Goal: Task Accomplishment & Management: Complete application form

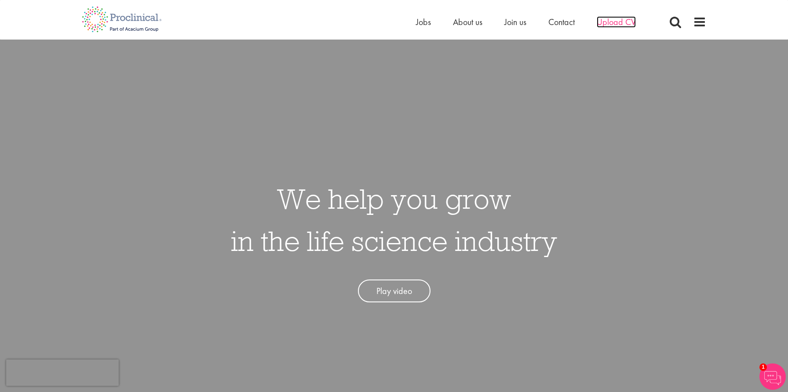
click at [611, 19] on span "Upload CV" at bounding box center [615, 21] width 39 height 11
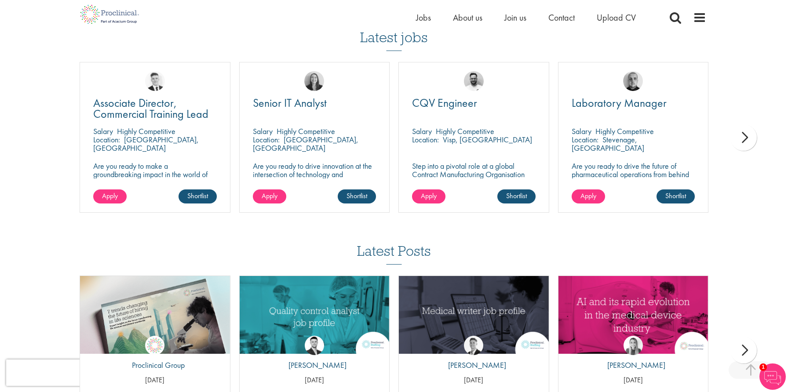
scroll to position [581, 0]
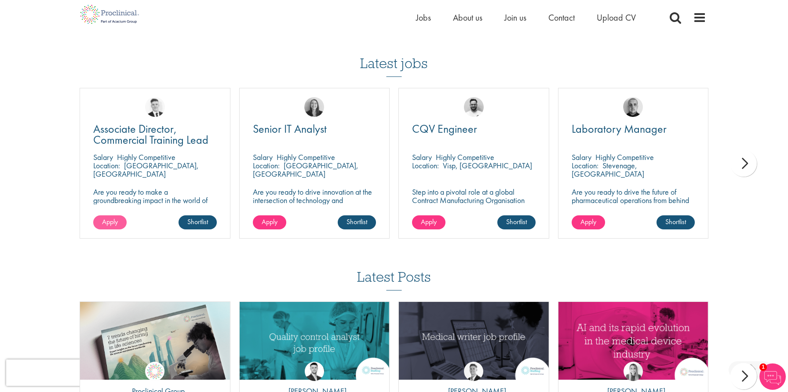
click at [107, 219] on span "Apply" at bounding box center [110, 221] width 16 height 9
click at [270, 217] on span "Apply" at bounding box center [269, 221] width 16 height 9
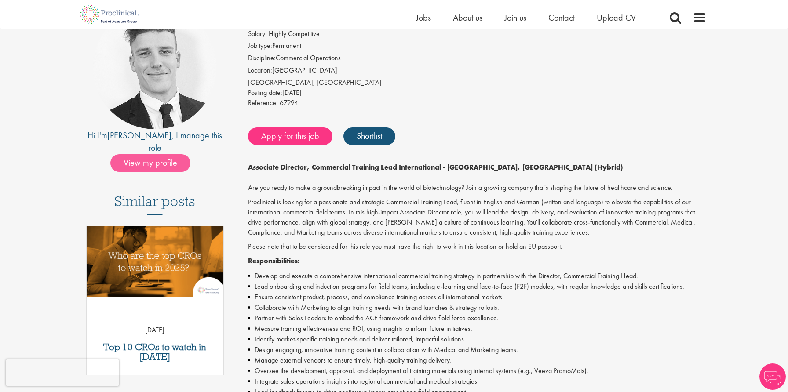
scroll to position [93, 0]
click at [143, 154] on span "View my profile" at bounding box center [150, 163] width 80 height 18
click at [135, 133] on link "Nicolas" at bounding box center [139, 135] width 64 height 11
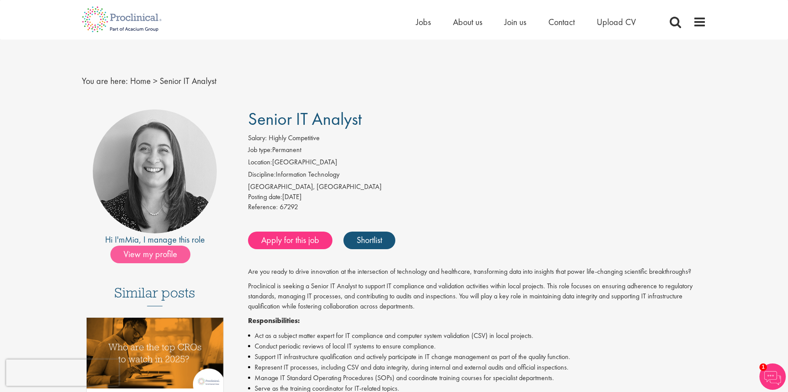
click at [175, 255] on span "View my profile" at bounding box center [150, 255] width 80 height 18
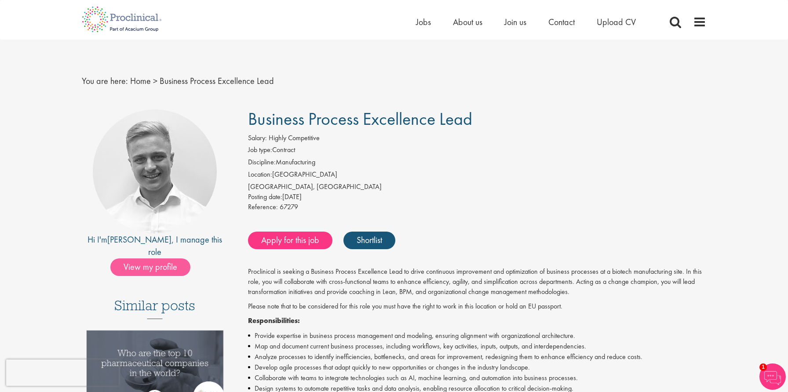
click at [171, 258] on span "View my profile" at bounding box center [150, 267] width 80 height 18
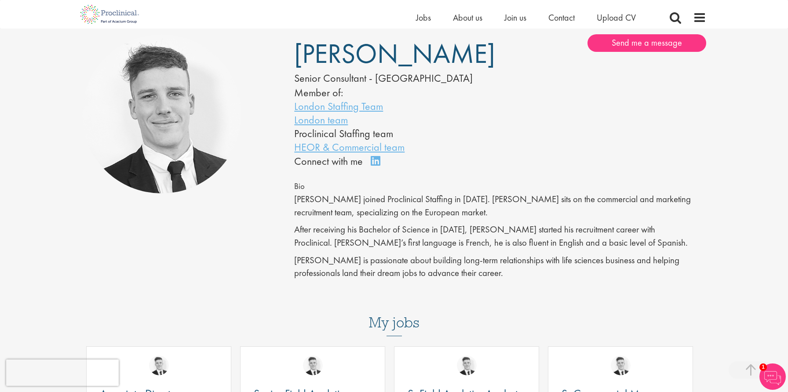
scroll to position [137, 0]
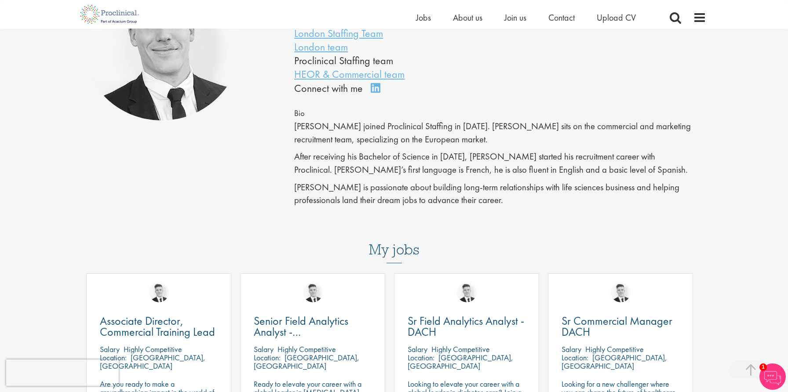
click at [372, 92] on link "Connect on LinkedIn" at bounding box center [377, 92] width 15 height 0
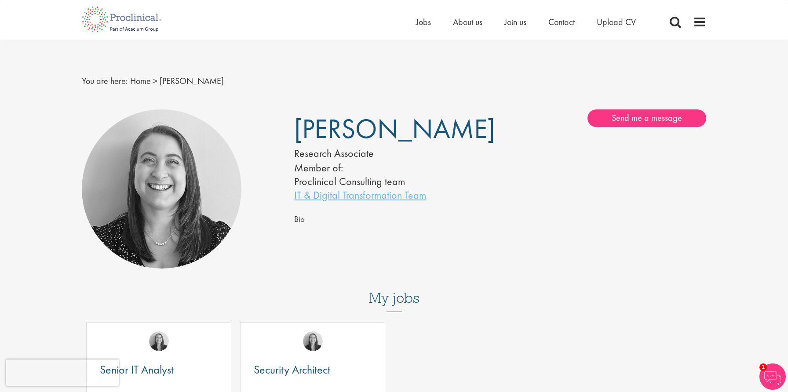
click at [198, 218] on img at bounding box center [162, 189] width 160 height 160
drag, startPoint x: 495, startPoint y: 141, endPoint x: 299, endPoint y: 134, distance: 196.2
click at [299, 134] on div "Mia Kellerman Research Associate Member of: Proclinical Consulting team IT & Di…" at bounding box center [393, 155] width 212 height 92
copy div "Mia Kellerman"
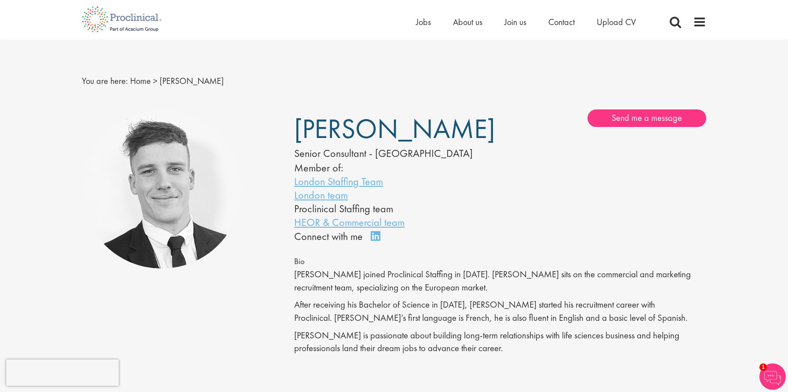
drag, startPoint x: 447, startPoint y: 126, endPoint x: 349, endPoint y: 123, distance: 98.5
click at [349, 123] on span "[PERSON_NAME]" at bounding box center [394, 128] width 201 height 35
click at [396, 123] on span "[PERSON_NAME]" at bounding box center [394, 128] width 201 height 35
drag, startPoint x: 460, startPoint y: 122, endPoint x: 302, endPoint y: 123, distance: 158.2
click at [302, 123] on h1 "[PERSON_NAME]" at bounding box center [383, 129] width 179 height 22
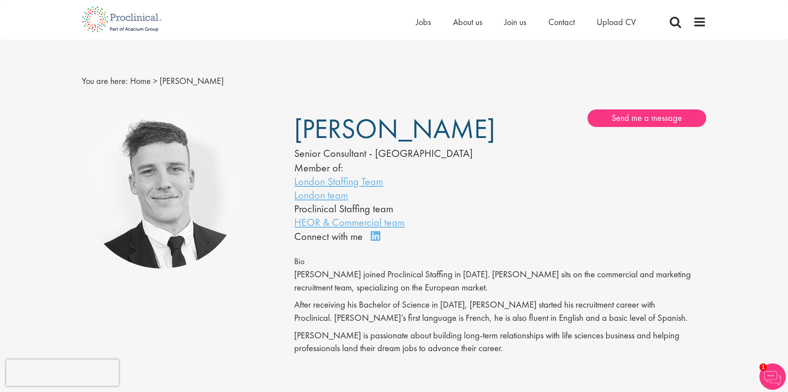
copy span "[PERSON_NAME]"
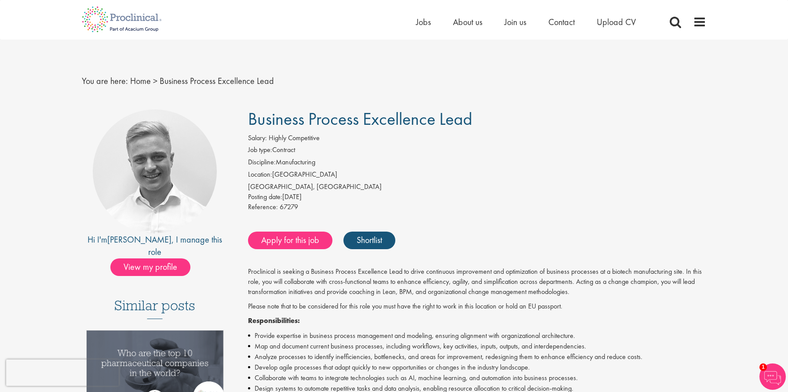
click at [149, 212] on img at bounding box center [155, 171] width 124 height 124
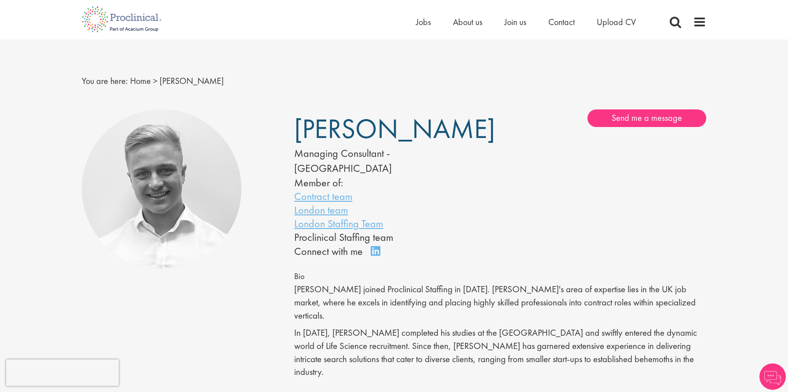
click at [297, 130] on h1 "[PERSON_NAME]" at bounding box center [383, 129] width 179 height 22
click at [371, 255] on link "Connect on LinkedIn" at bounding box center [377, 255] width 15 height 0
